Goal: Task Accomplishment & Management: Manage account settings

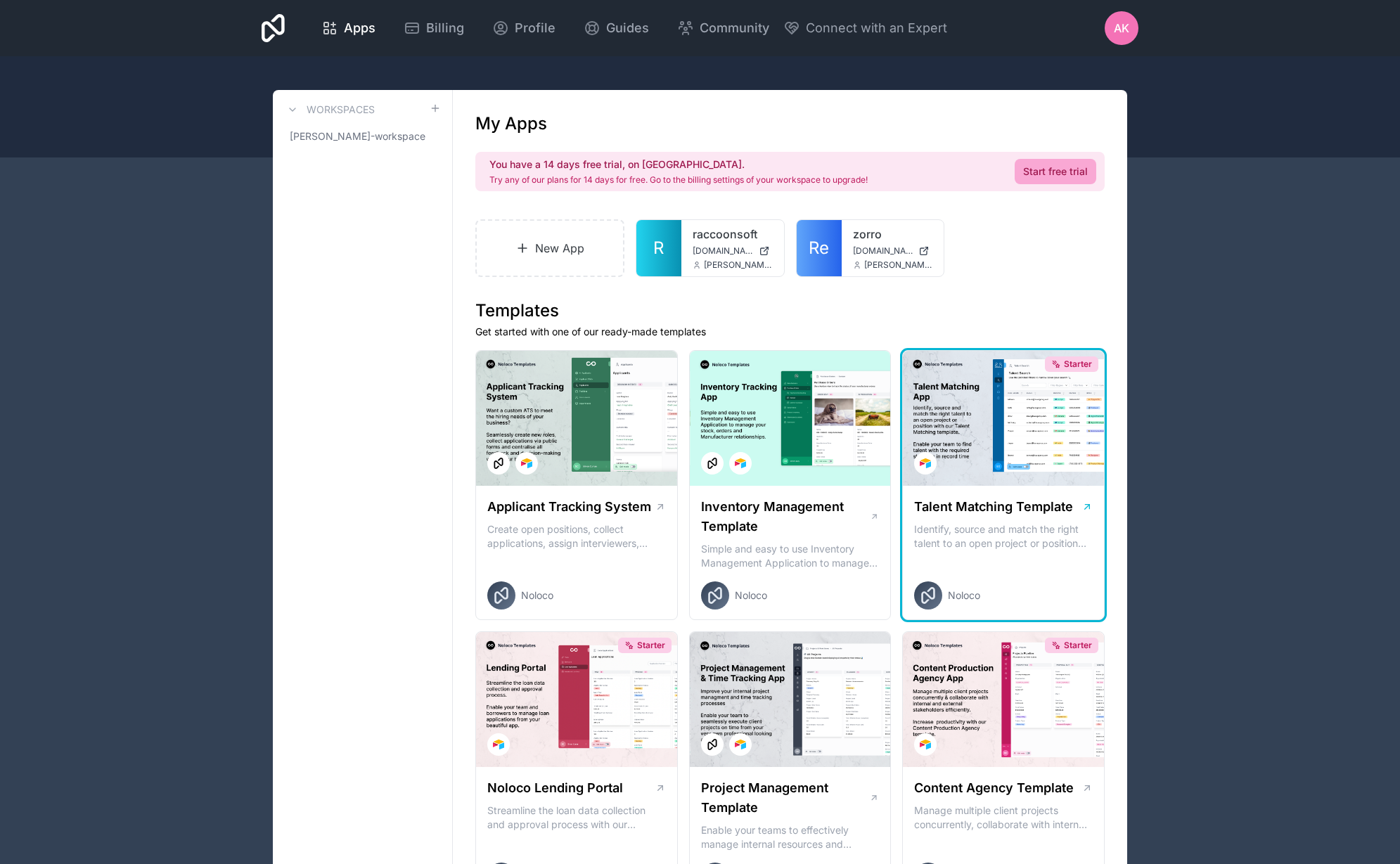
click at [989, 405] on div "Starter" at bounding box center [1003, 418] width 201 height 135
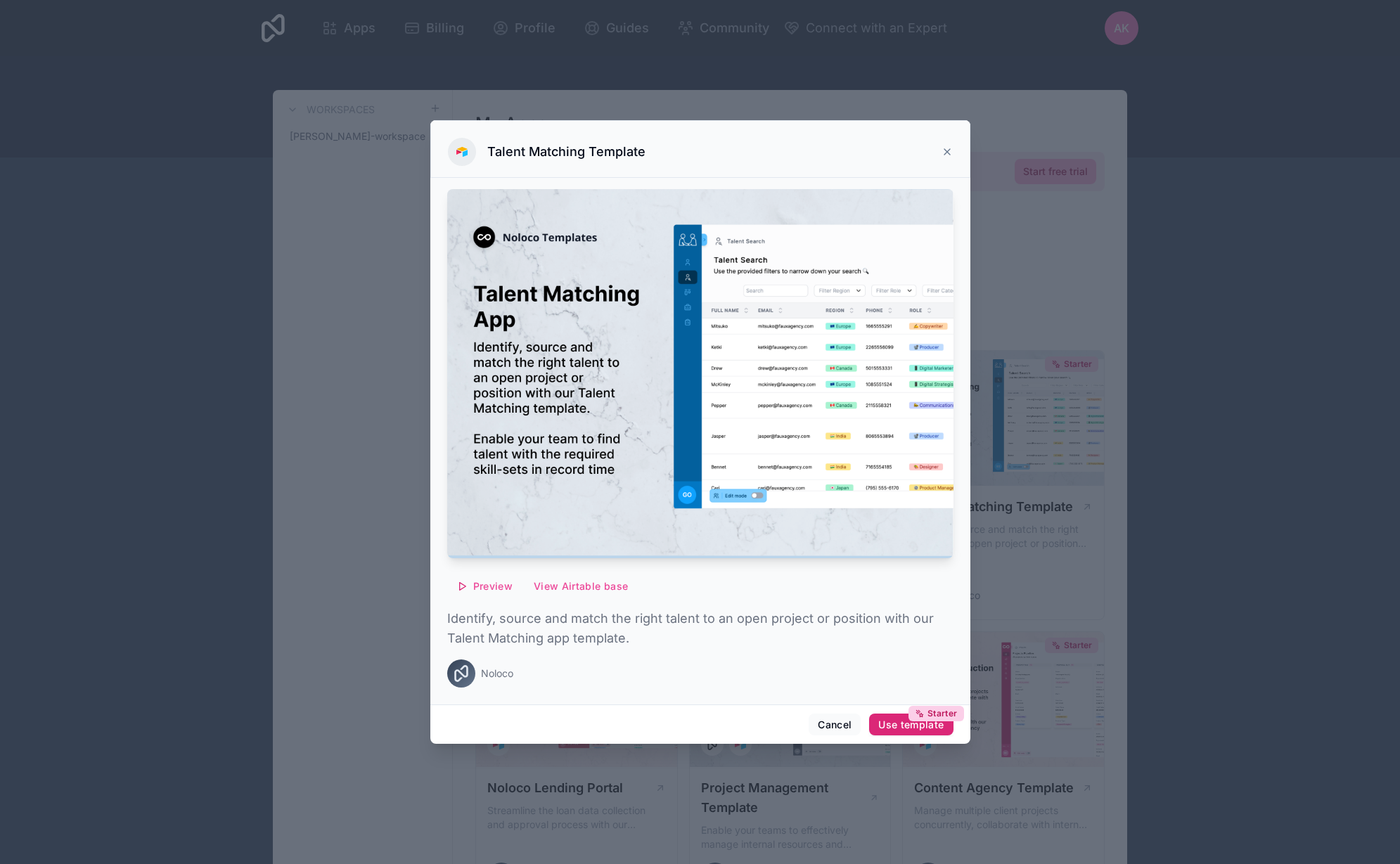
click at [937, 731] on button "Starter Use template" at bounding box center [911, 725] width 84 height 23
click at [875, 231] on img at bounding box center [700, 374] width 506 height 369
click at [954, 153] on div "Talent Matching Template" at bounding box center [700, 149] width 540 height 58
click at [950, 149] on icon at bounding box center [946, 151] width 11 height 11
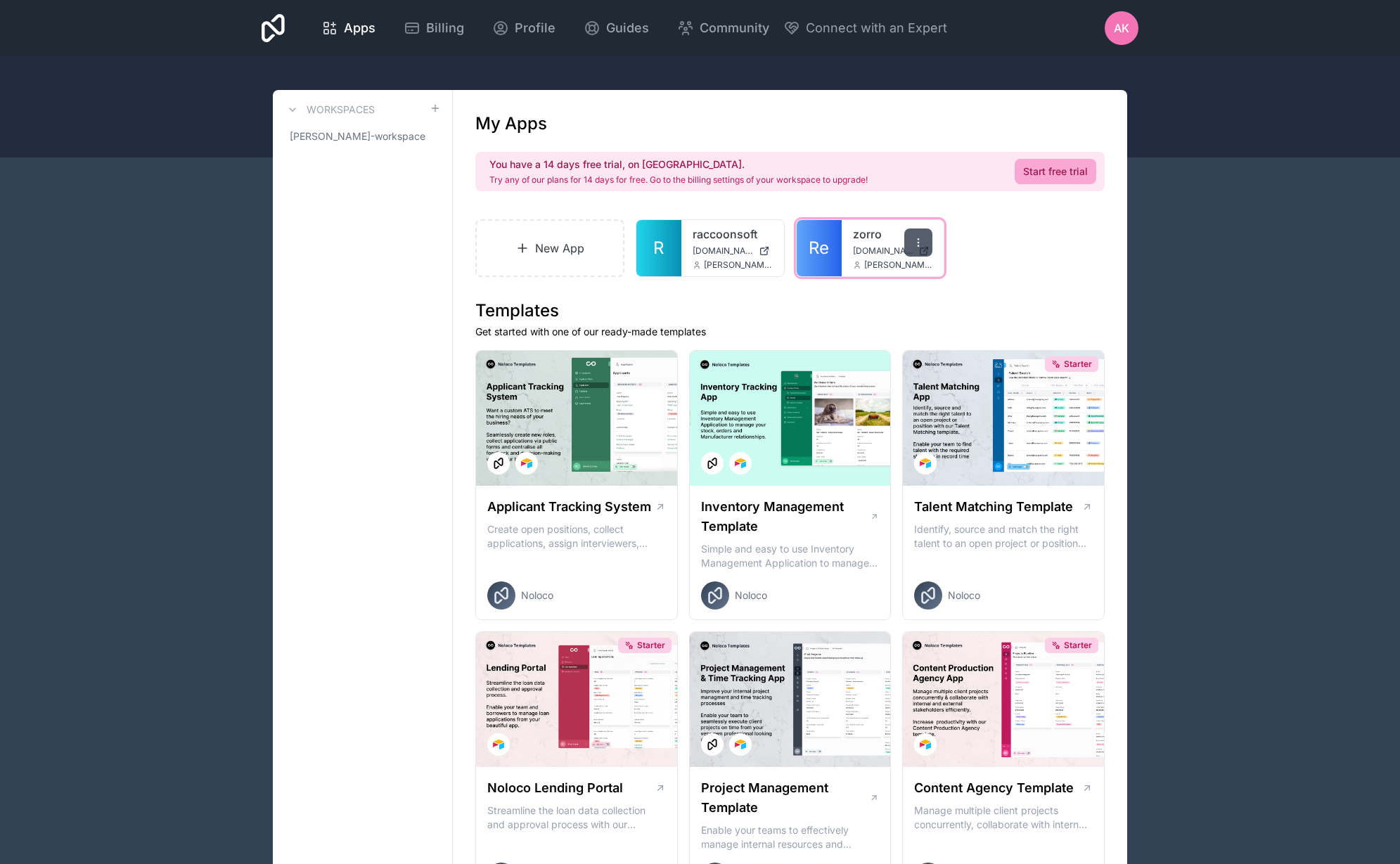
click at [918, 236] on div at bounding box center [918, 243] width 29 height 29
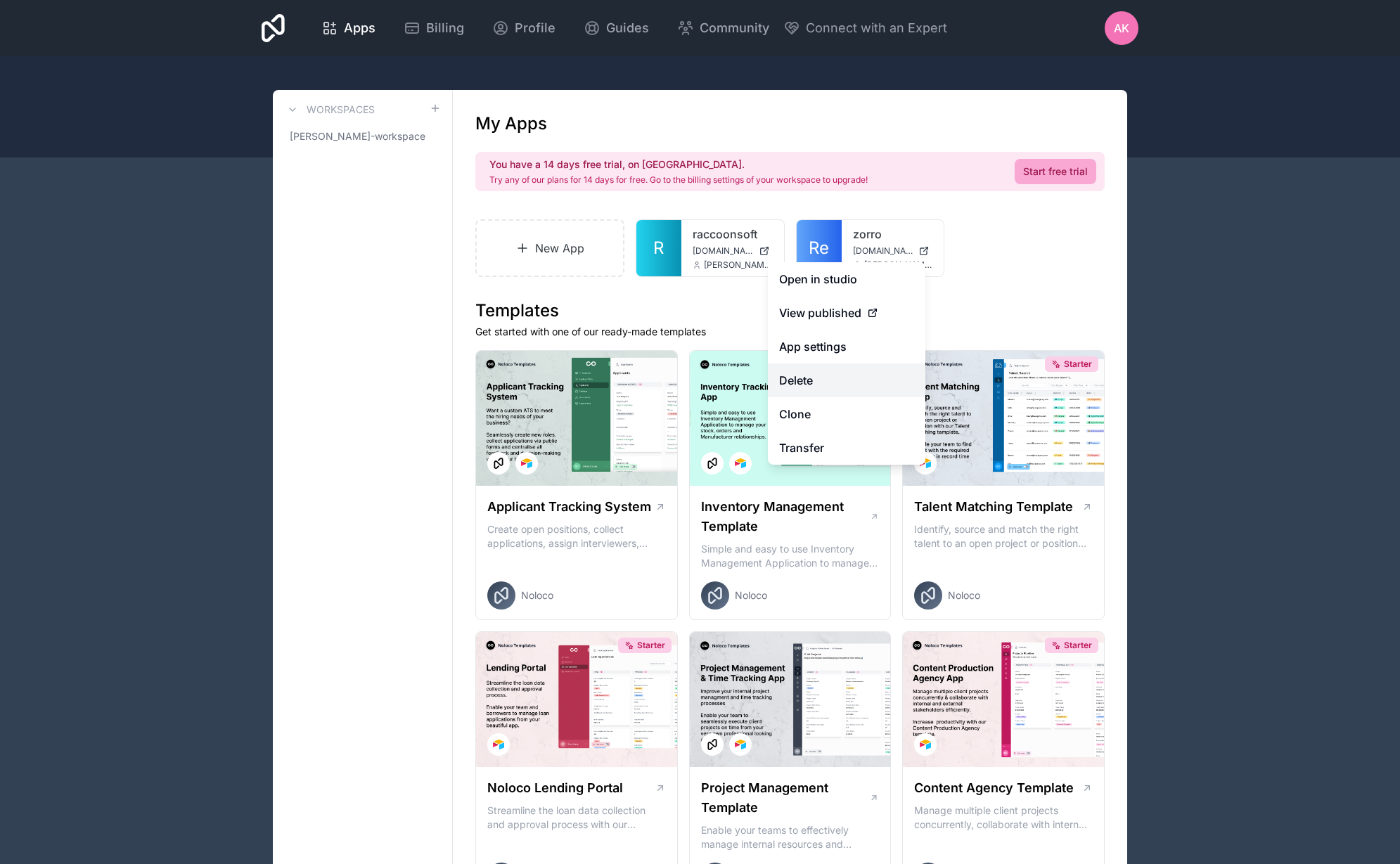
click at [855, 386] on button "Delete" at bounding box center [847, 380] width 158 height 34
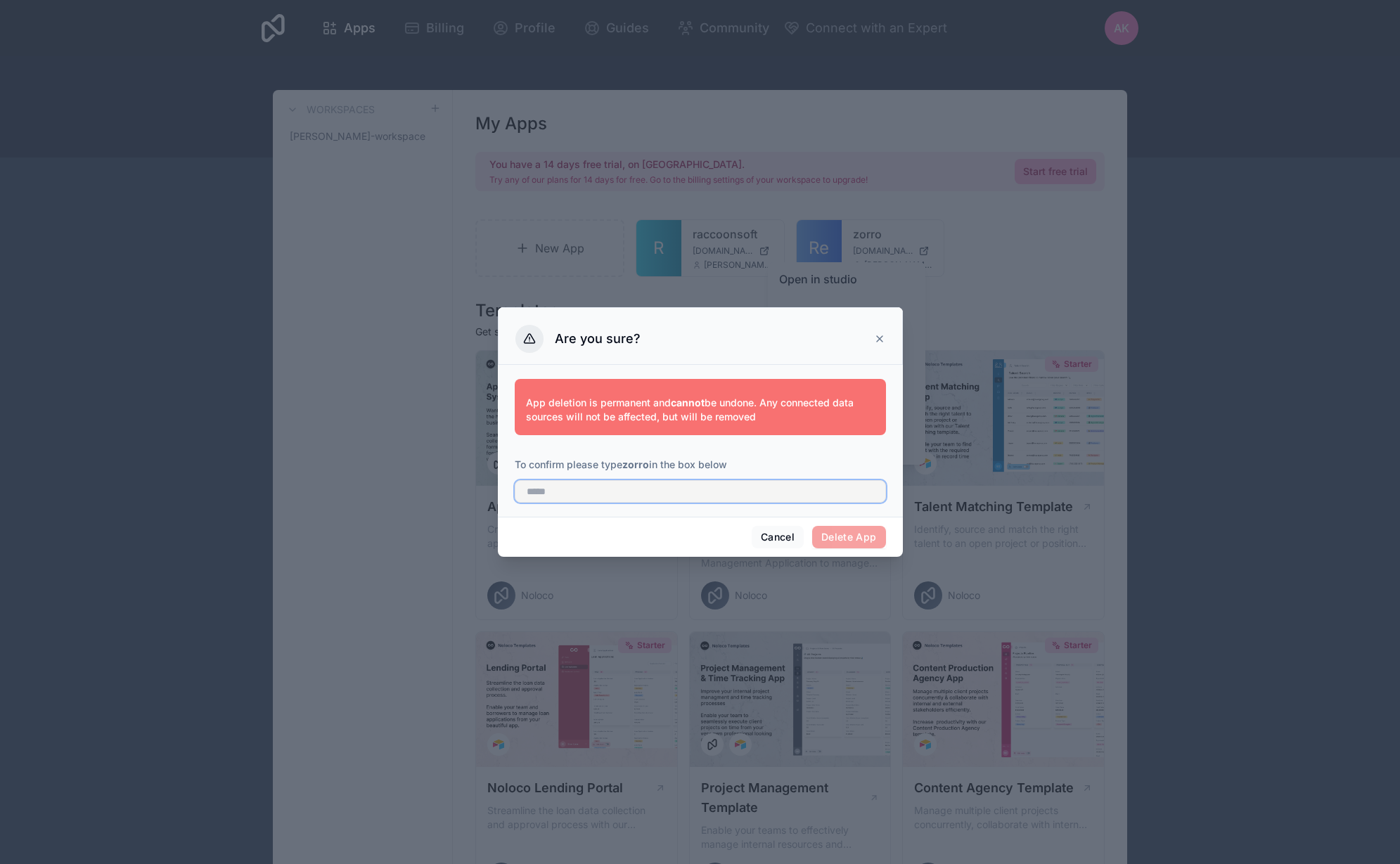
click at [842, 497] on input "text" at bounding box center [700, 491] width 371 height 23
type input "*"
click at [636, 464] on strong "zorro" at bounding box center [635, 464] width 27 height 12
copy strong "zorro"
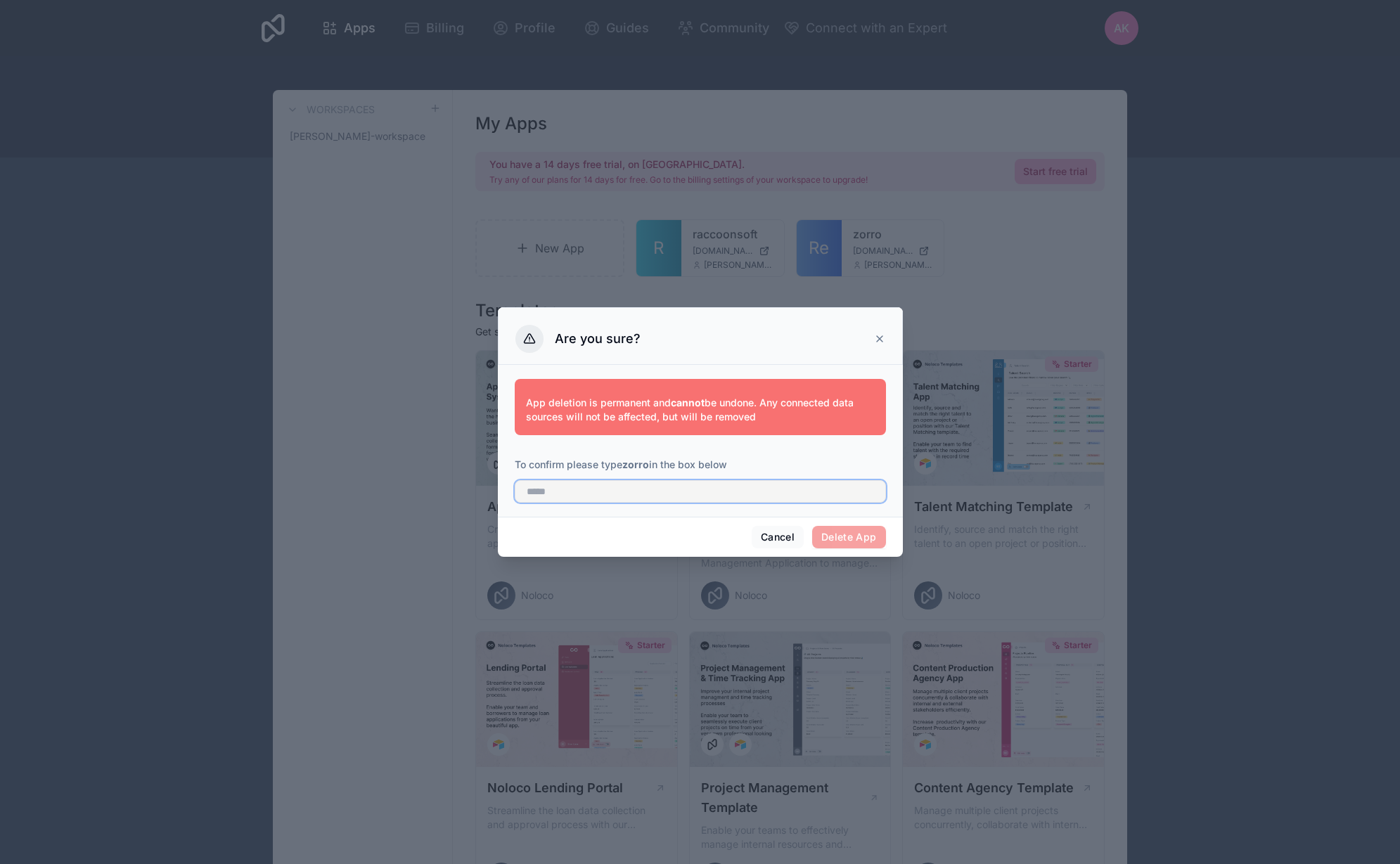
click at [606, 495] on input "text" at bounding box center [700, 491] width 371 height 23
paste input "*****"
type input "*****"
click at [844, 537] on button "Delete App" at bounding box center [849, 537] width 74 height 23
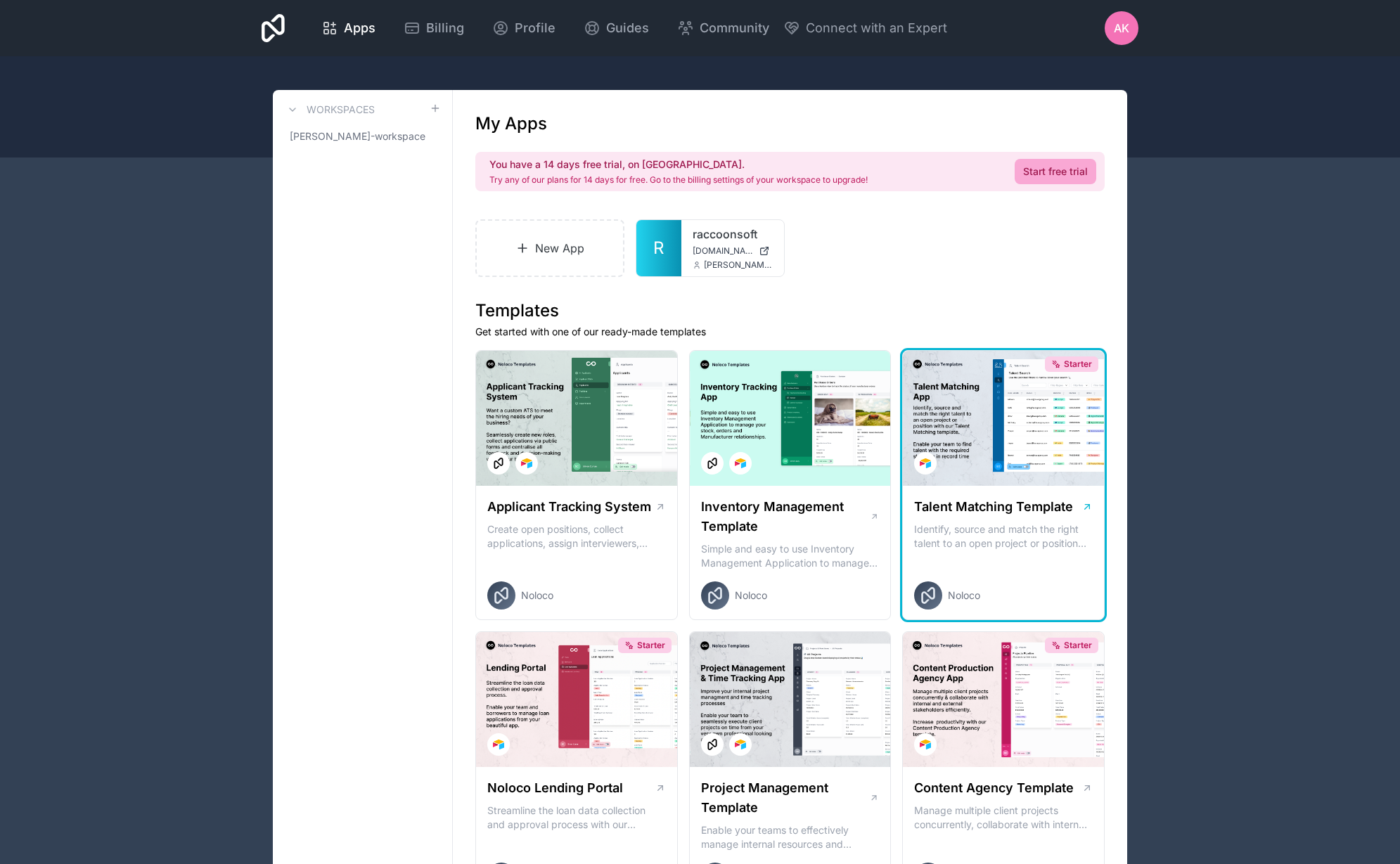
click at [1037, 434] on div "Starter" at bounding box center [1003, 418] width 201 height 135
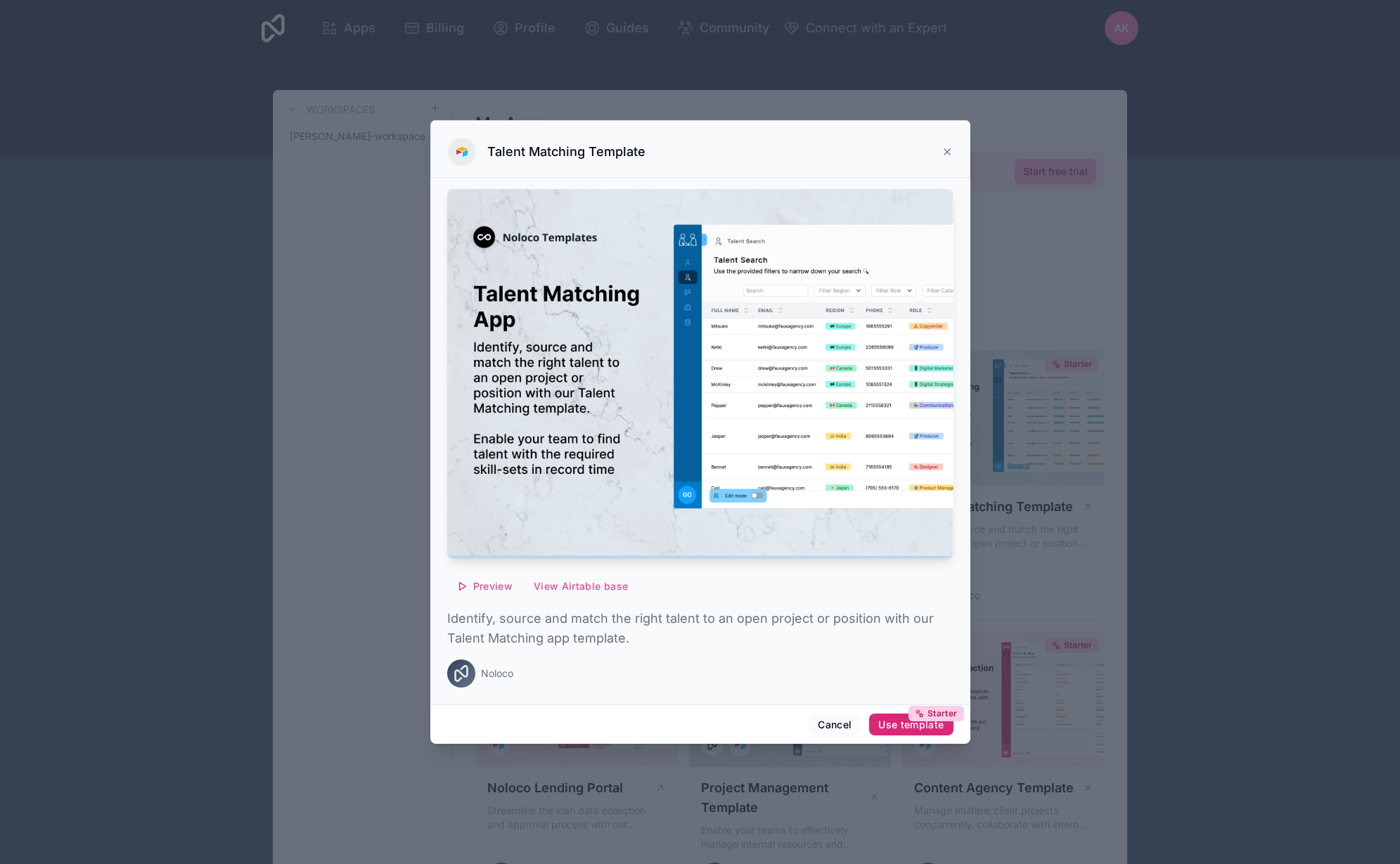
click at [900, 733] on button "Starter Use template" at bounding box center [911, 725] width 84 height 23
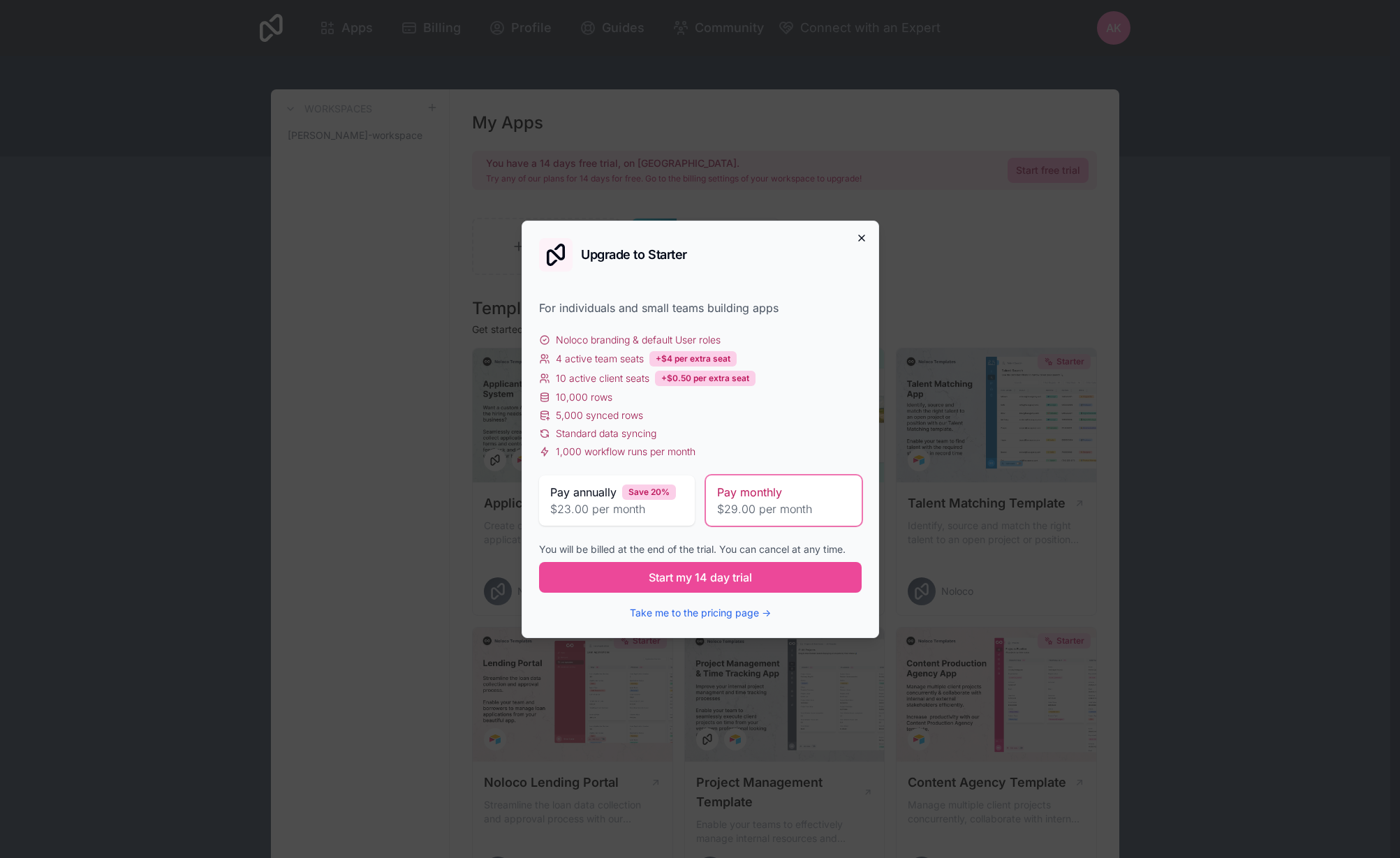
click at [866, 235] on icon "button" at bounding box center [861, 238] width 11 height 11
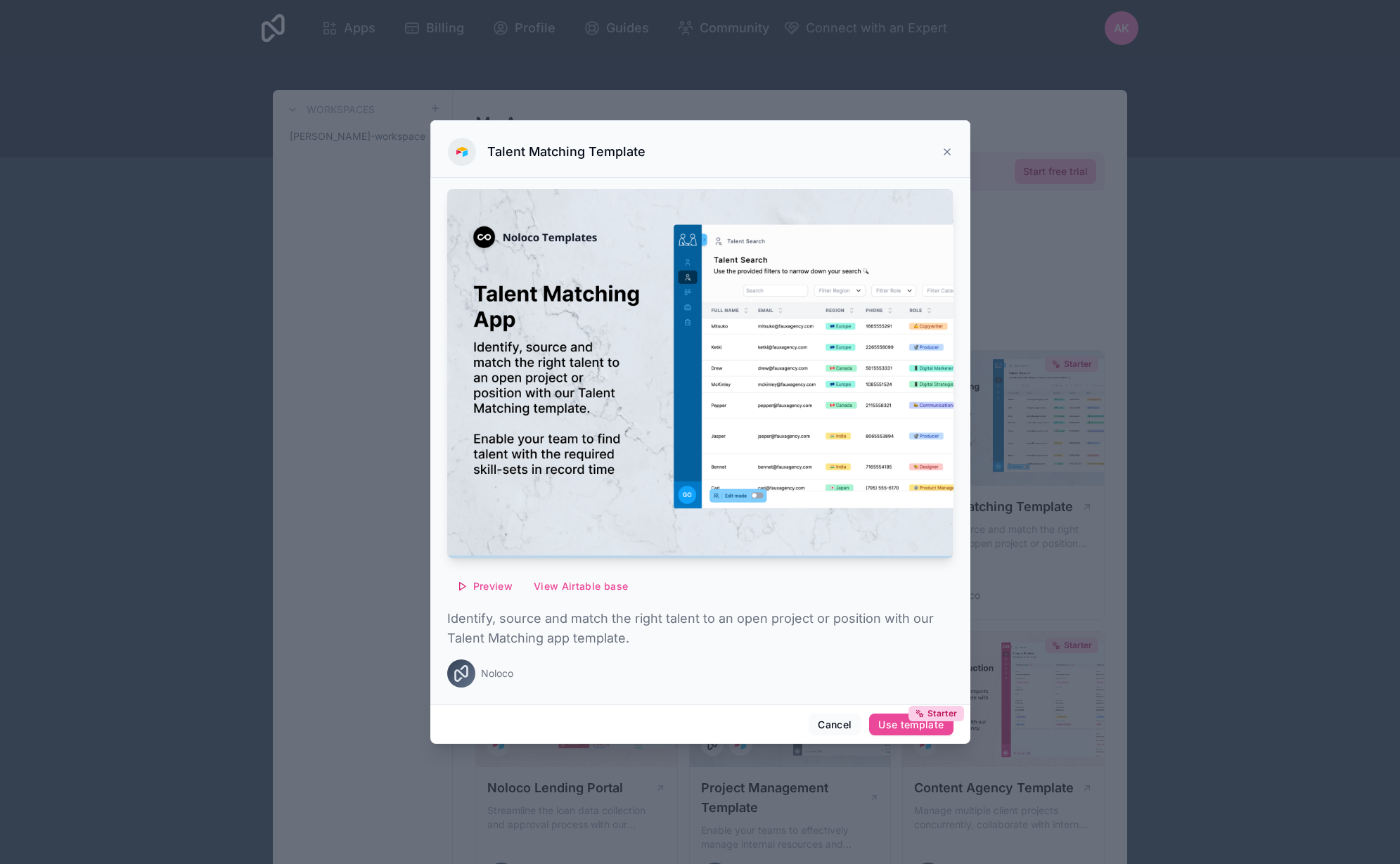
click at [945, 147] on icon at bounding box center [946, 151] width 11 height 11
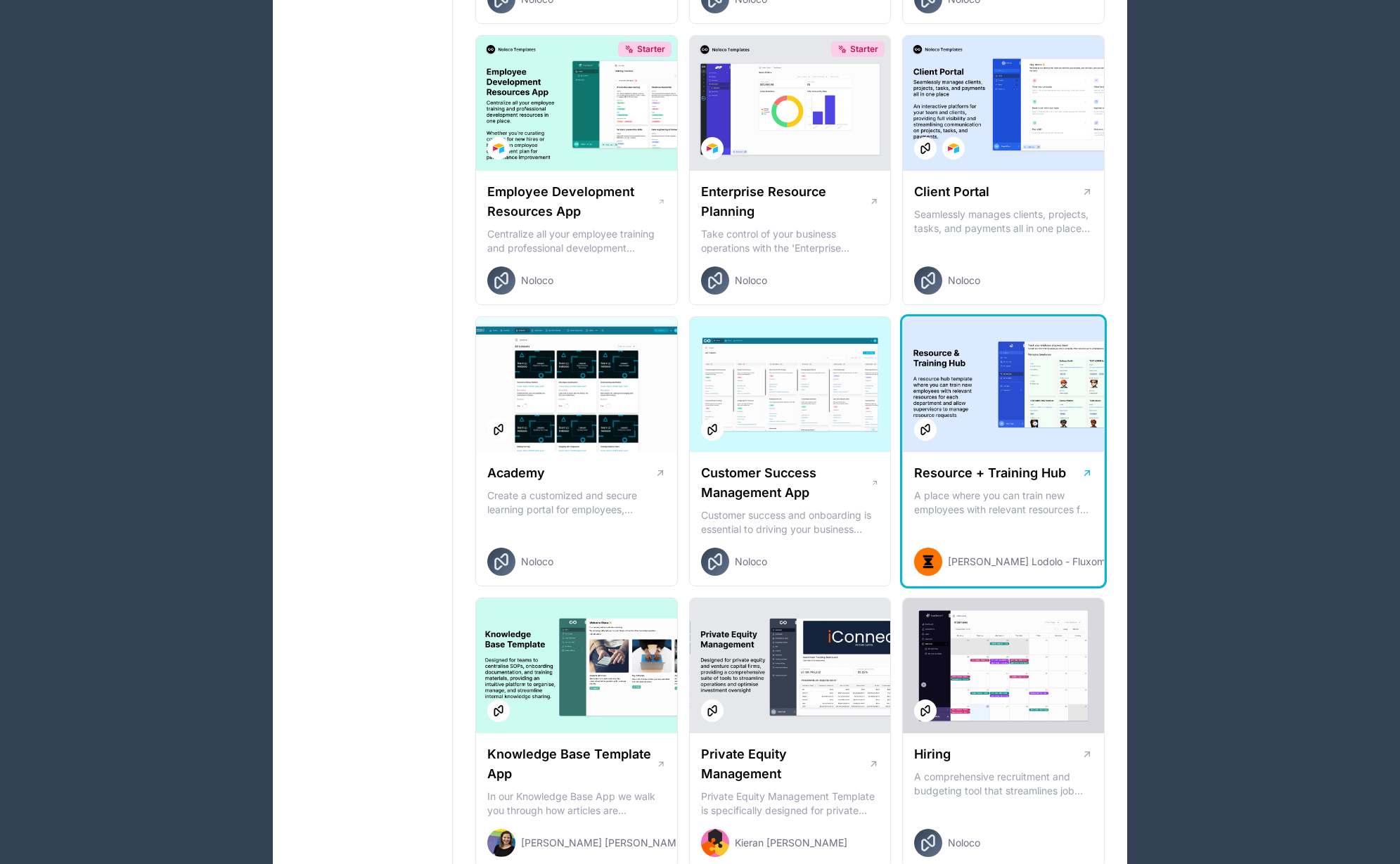
scroll to position [1181, 0]
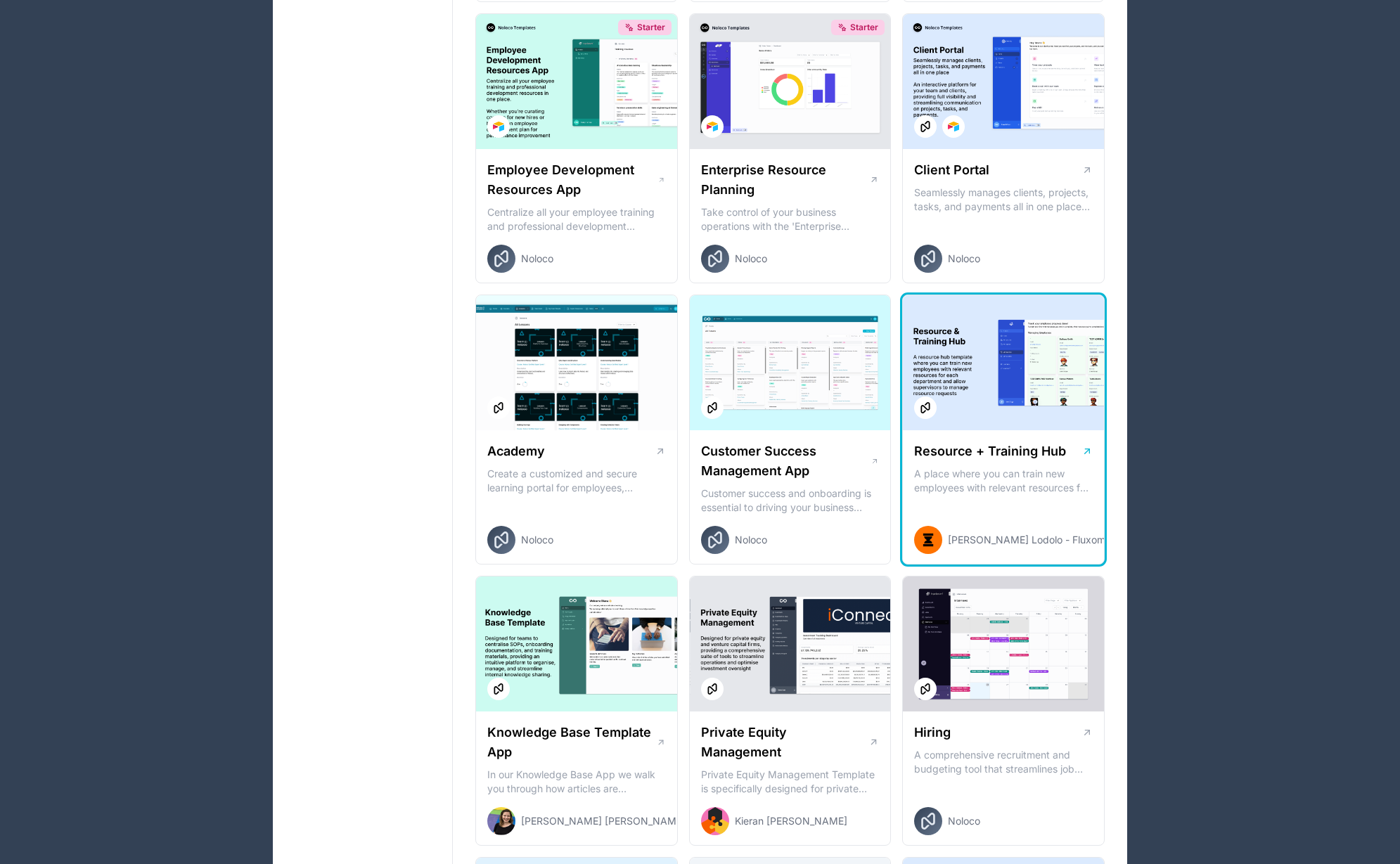
click at [1009, 398] on div at bounding box center [1003, 363] width 201 height 135
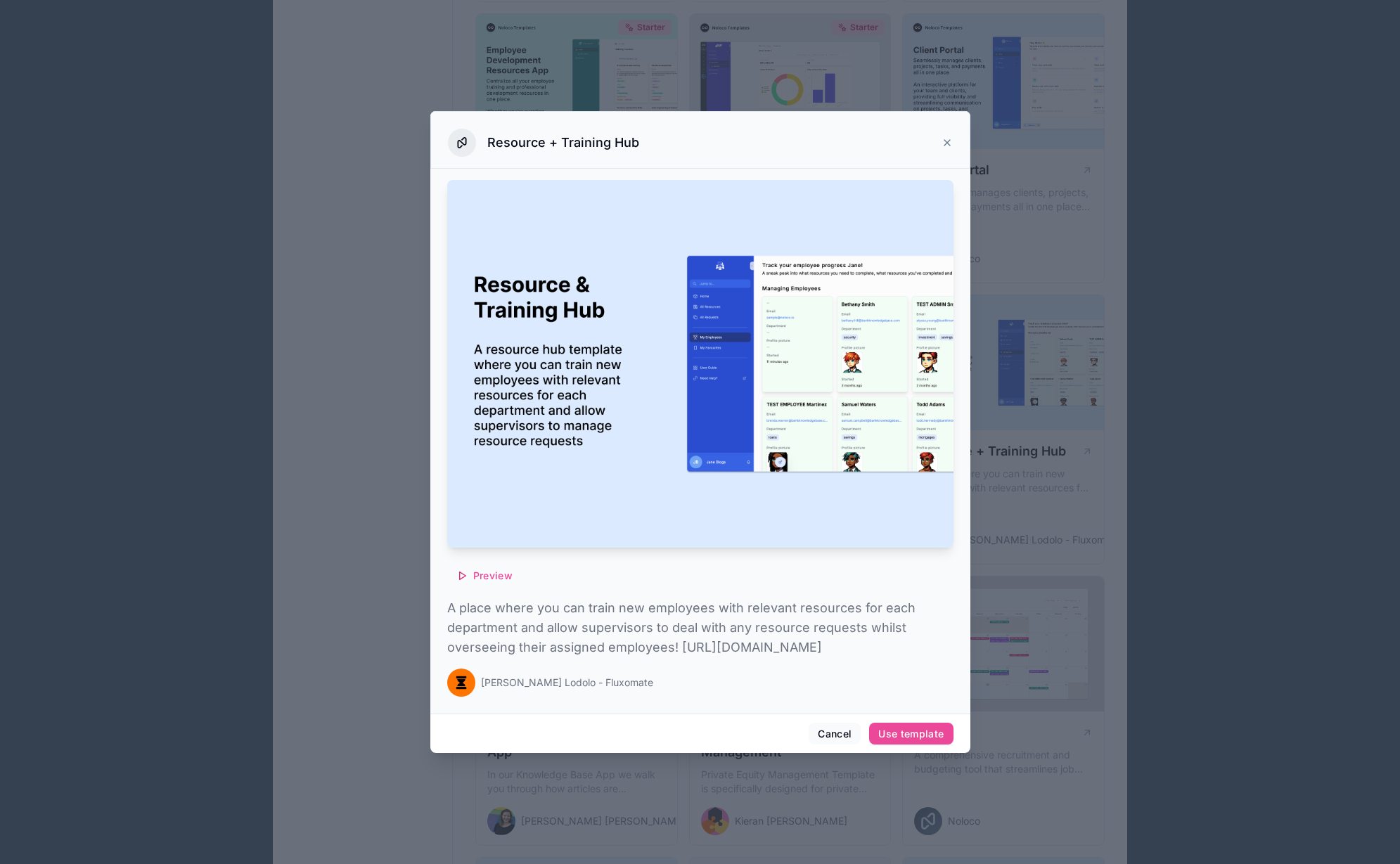
click at [950, 137] on icon at bounding box center [946, 142] width 11 height 11
